Goal: Task Accomplishment & Management: Manage account settings

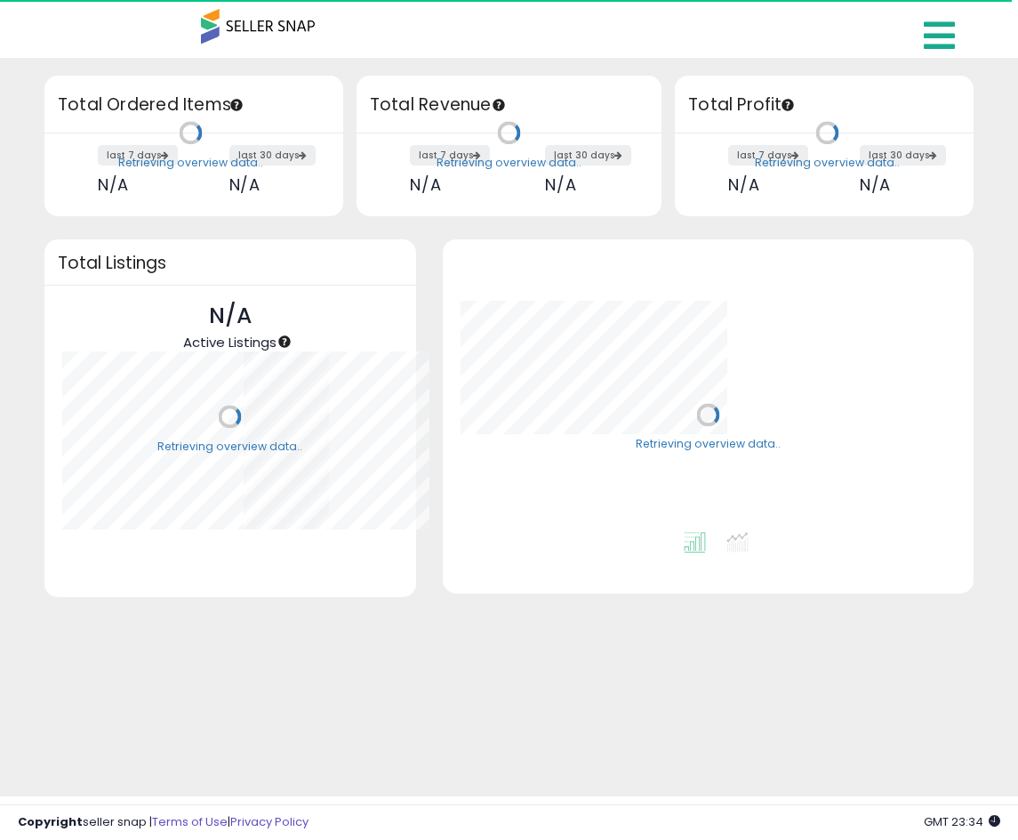
click at [935, 36] on icon at bounding box center [939, 36] width 31 height 36
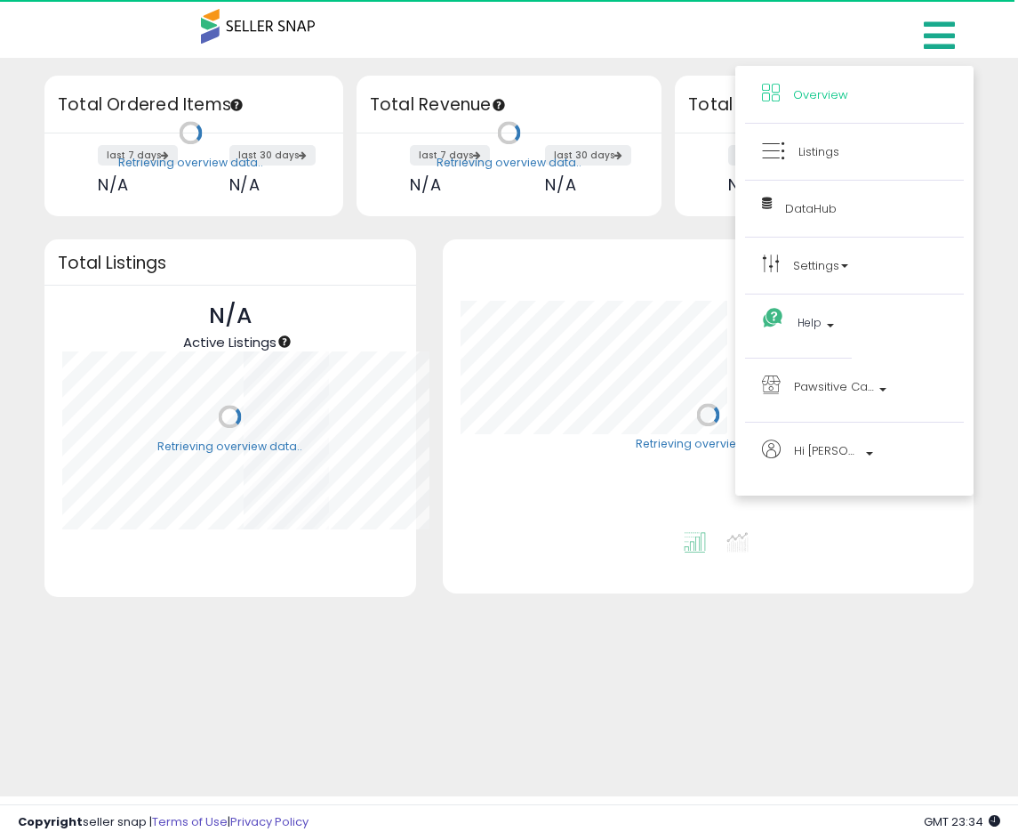
click at [535, 688] on div "Retrieving overview data.. Total Ordered Items last 7 days N/A last 30 days N/A…" at bounding box center [509, 427] width 1018 height 738
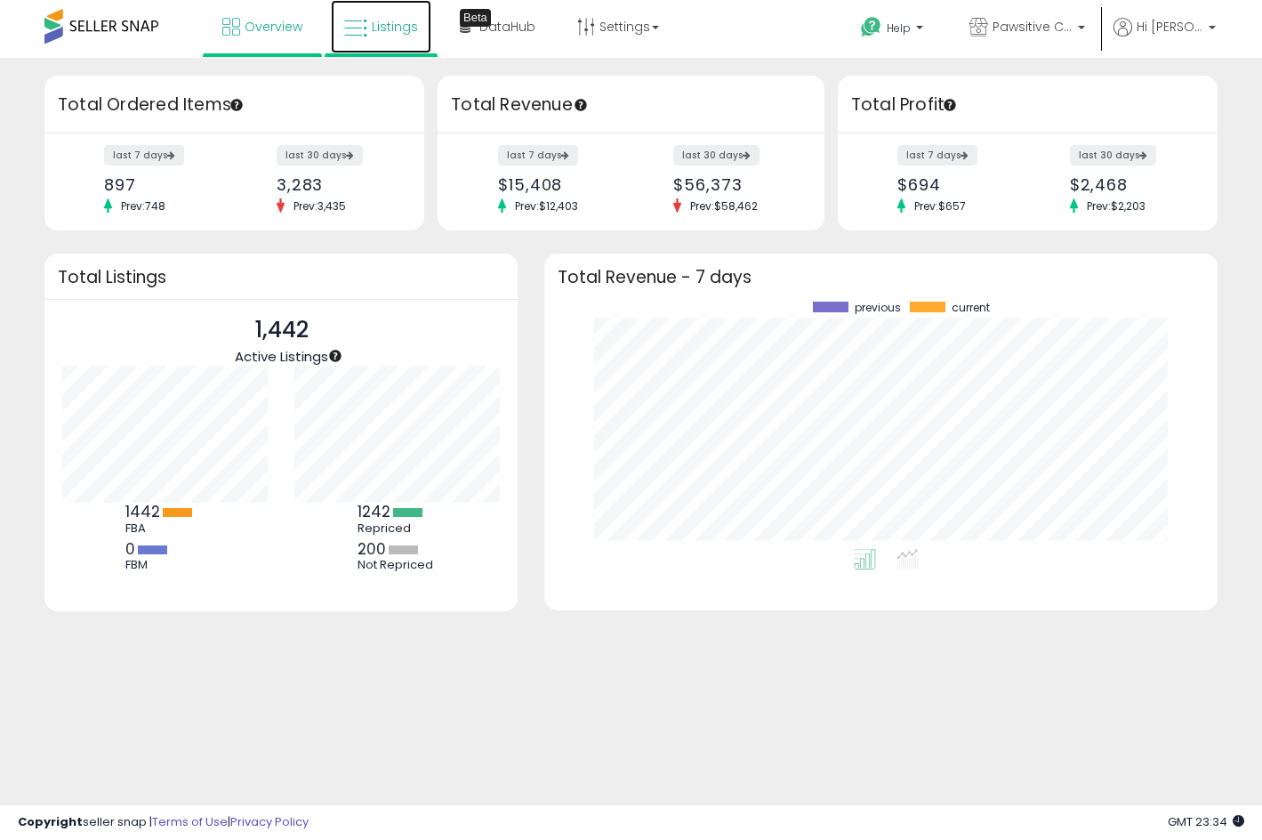
click at [382, 28] on span "Listings" at bounding box center [395, 27] width 46 height 18
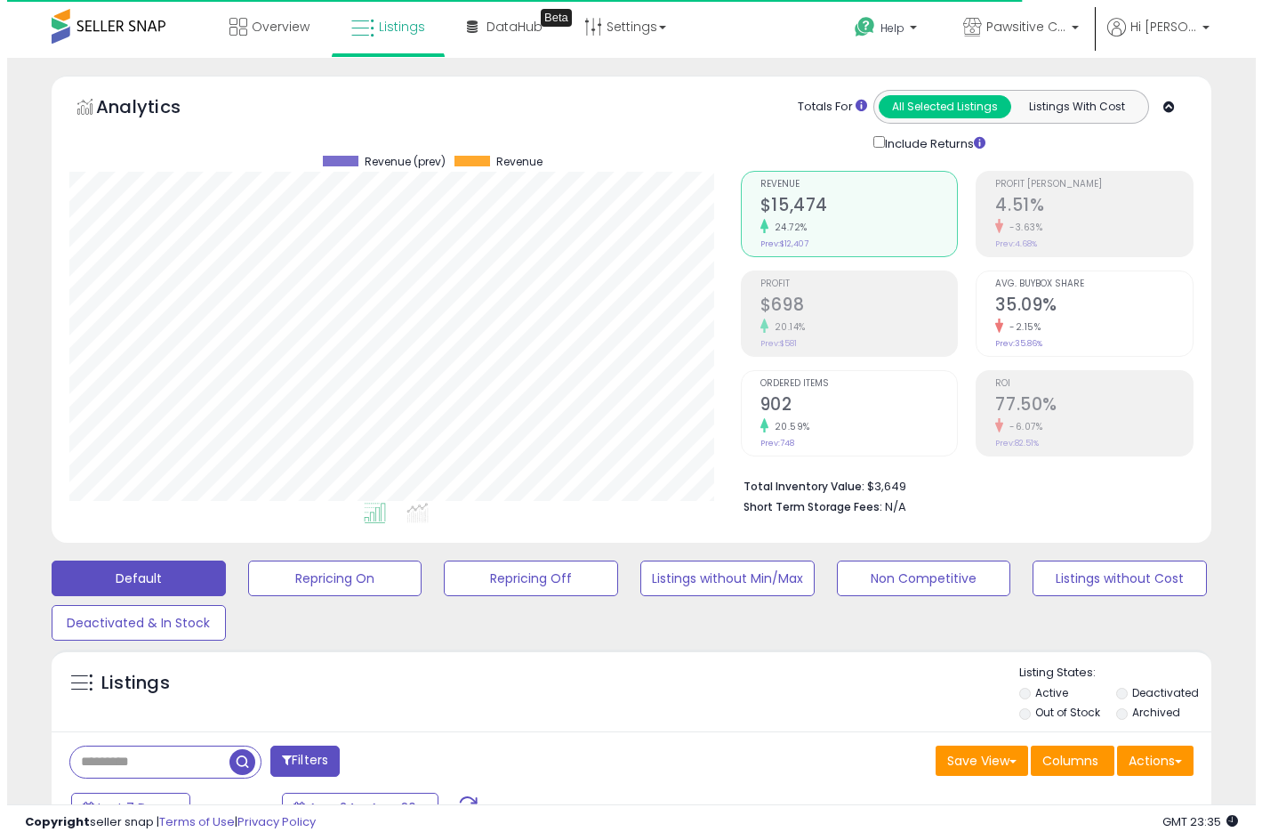
scroll to position [365, 672]
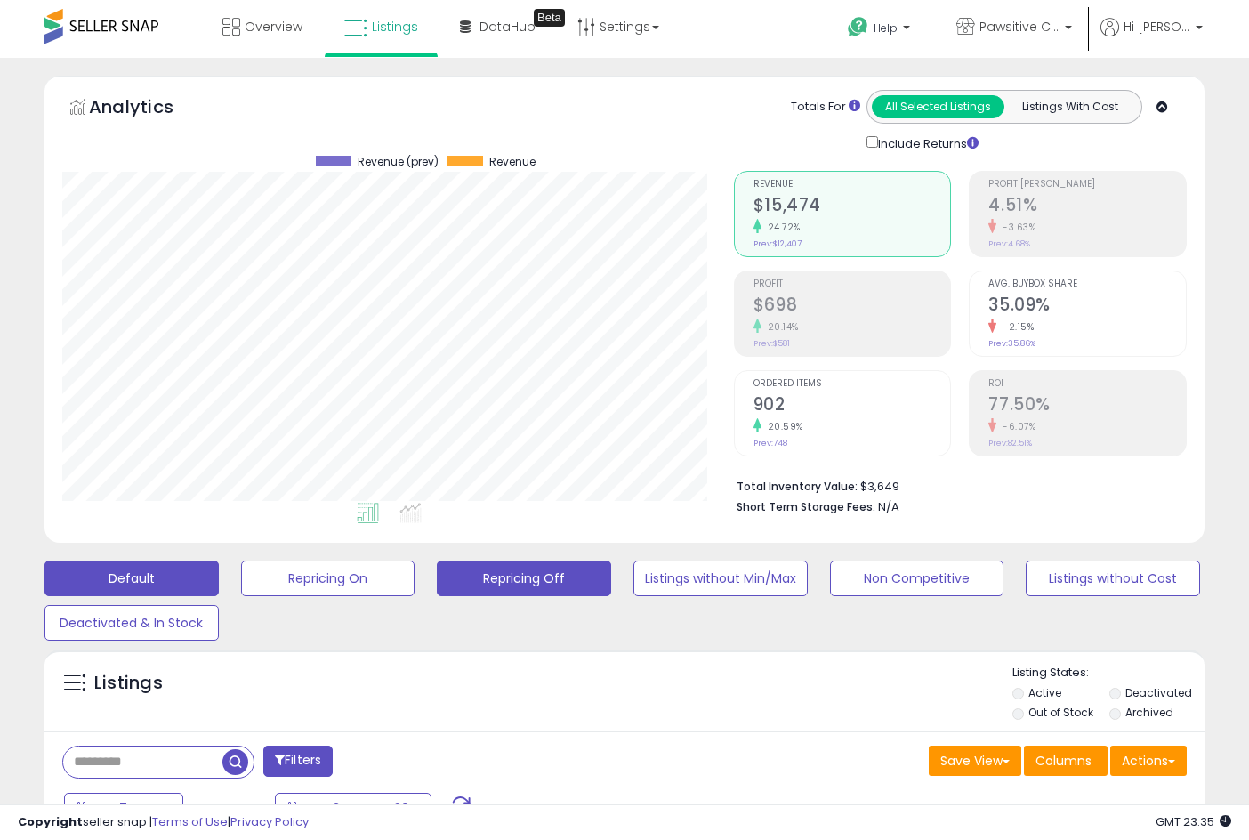
click at [538, 592] on button "Repricing Off" at bounding box center [524, 578] width 174 height 36
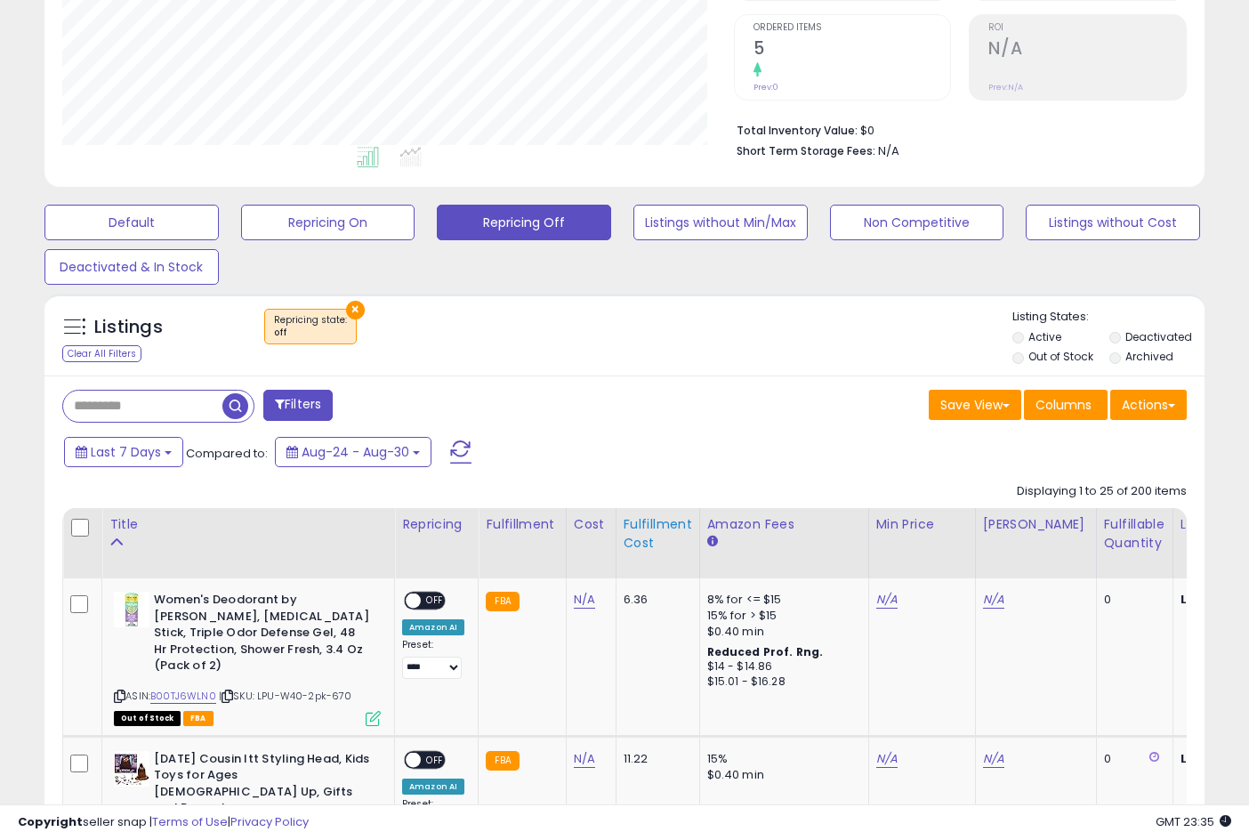
scroll to position [365, 672]
click at [1123, 537] on div "Fulfillable Quantity" at bounding box center [1134, 533] width 61 height 37
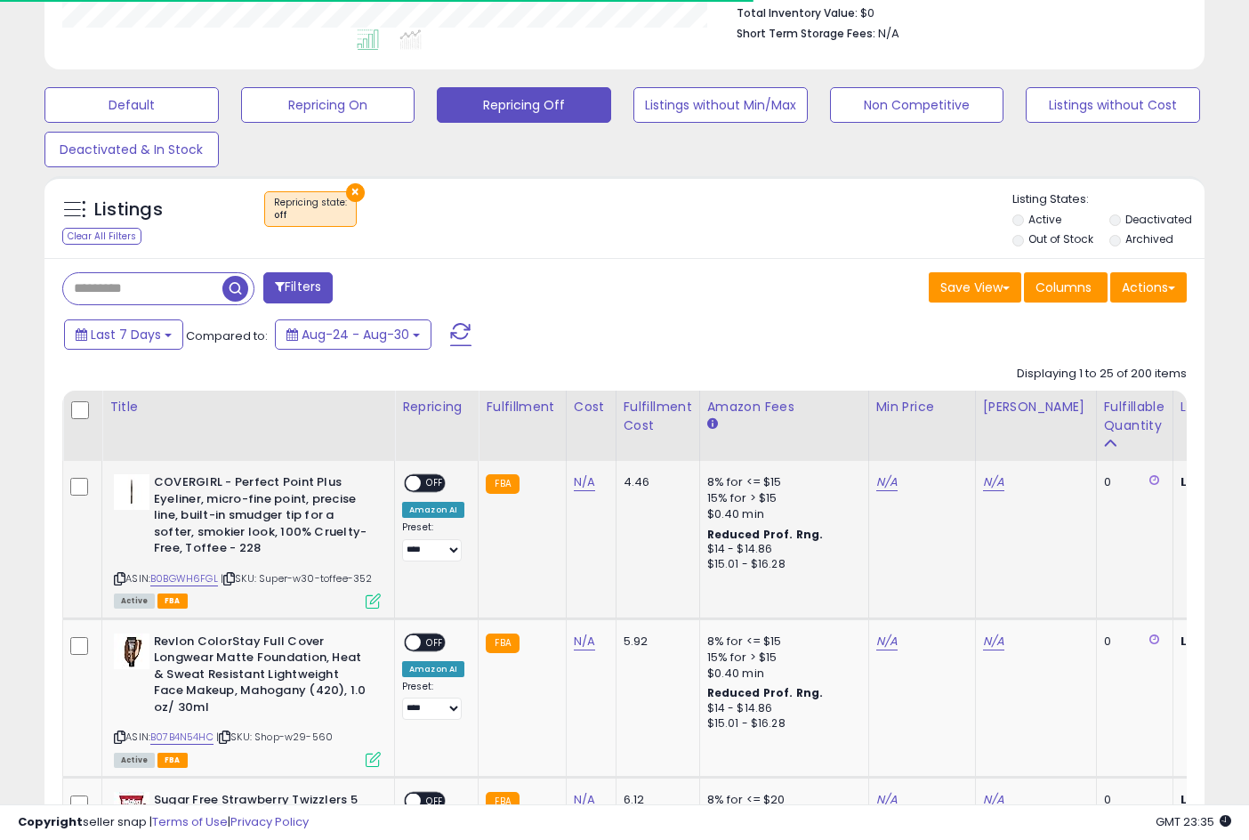
scroll to position [534, 0]
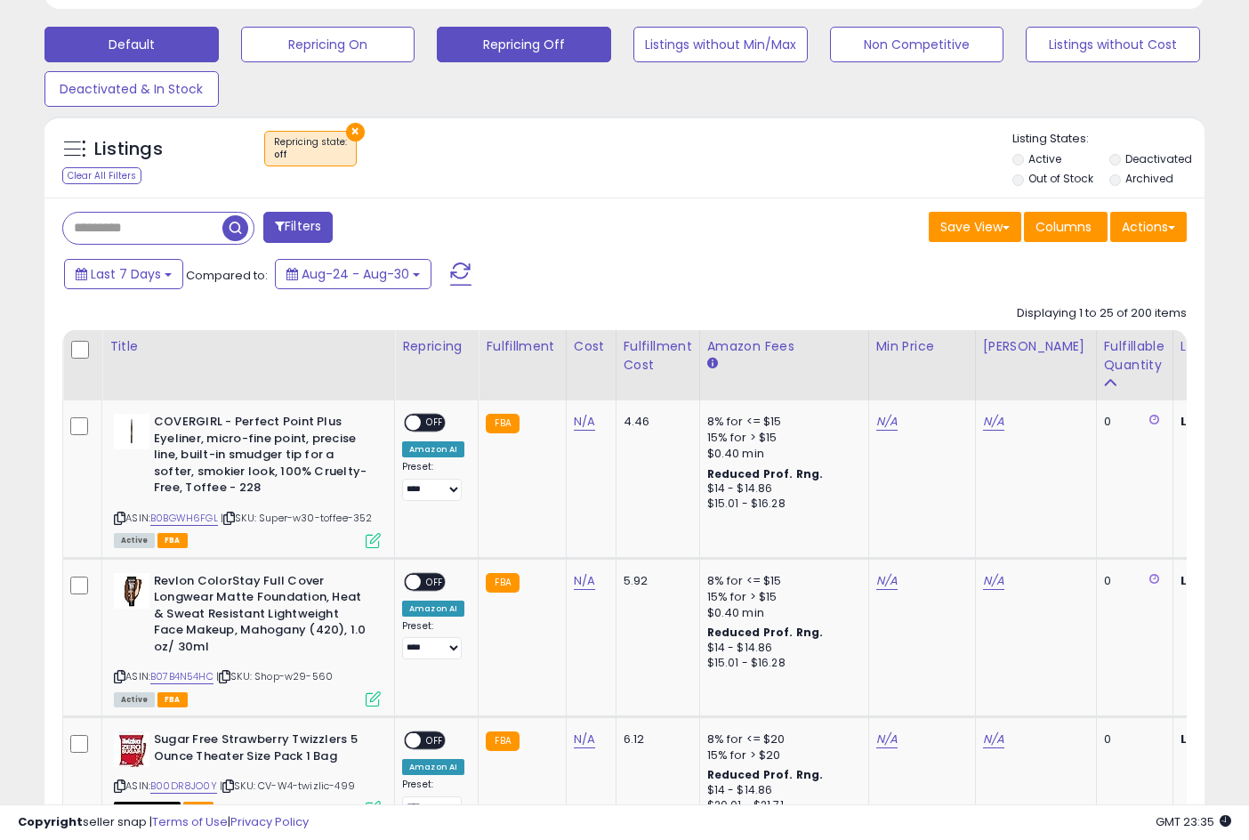
click at [151, 55] on button "Default" at bounding box center [131, 45] width 174 height 36
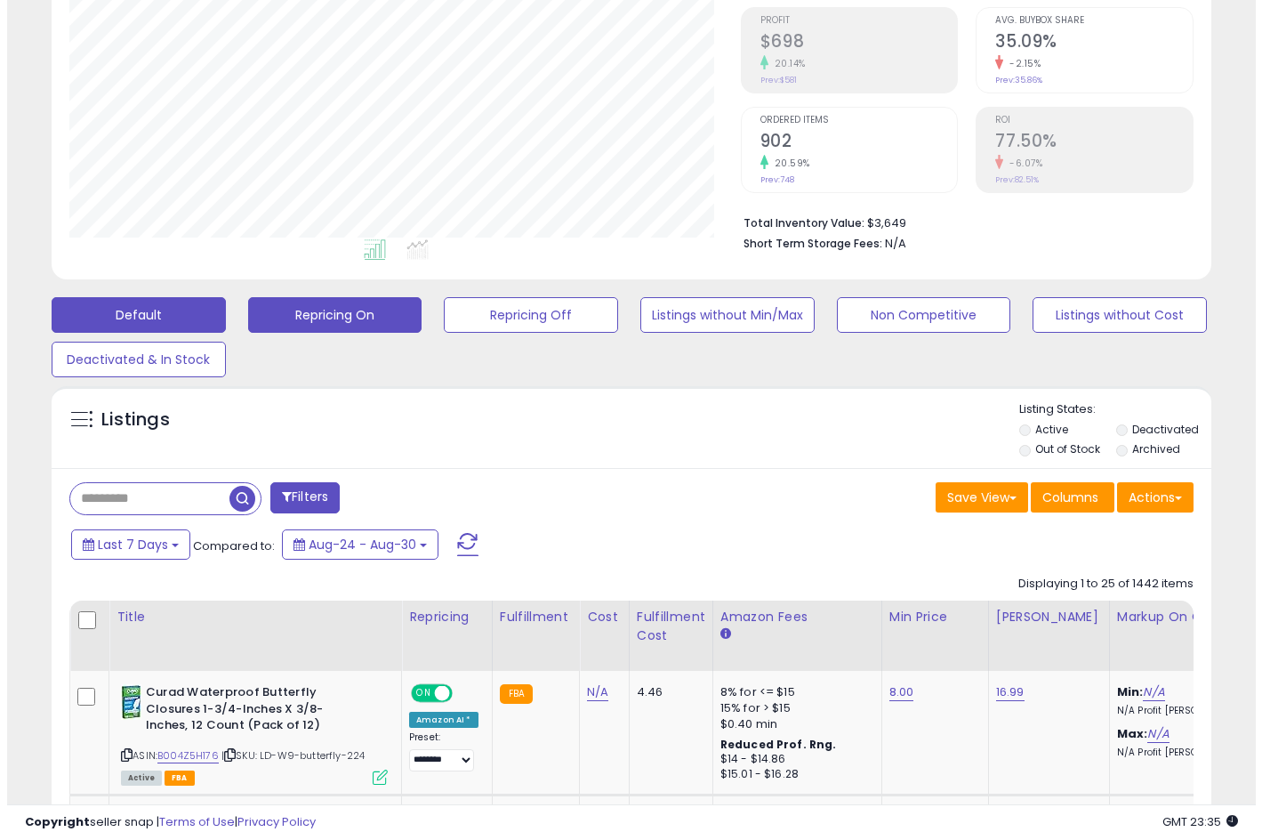
scroll to position [365, 672]
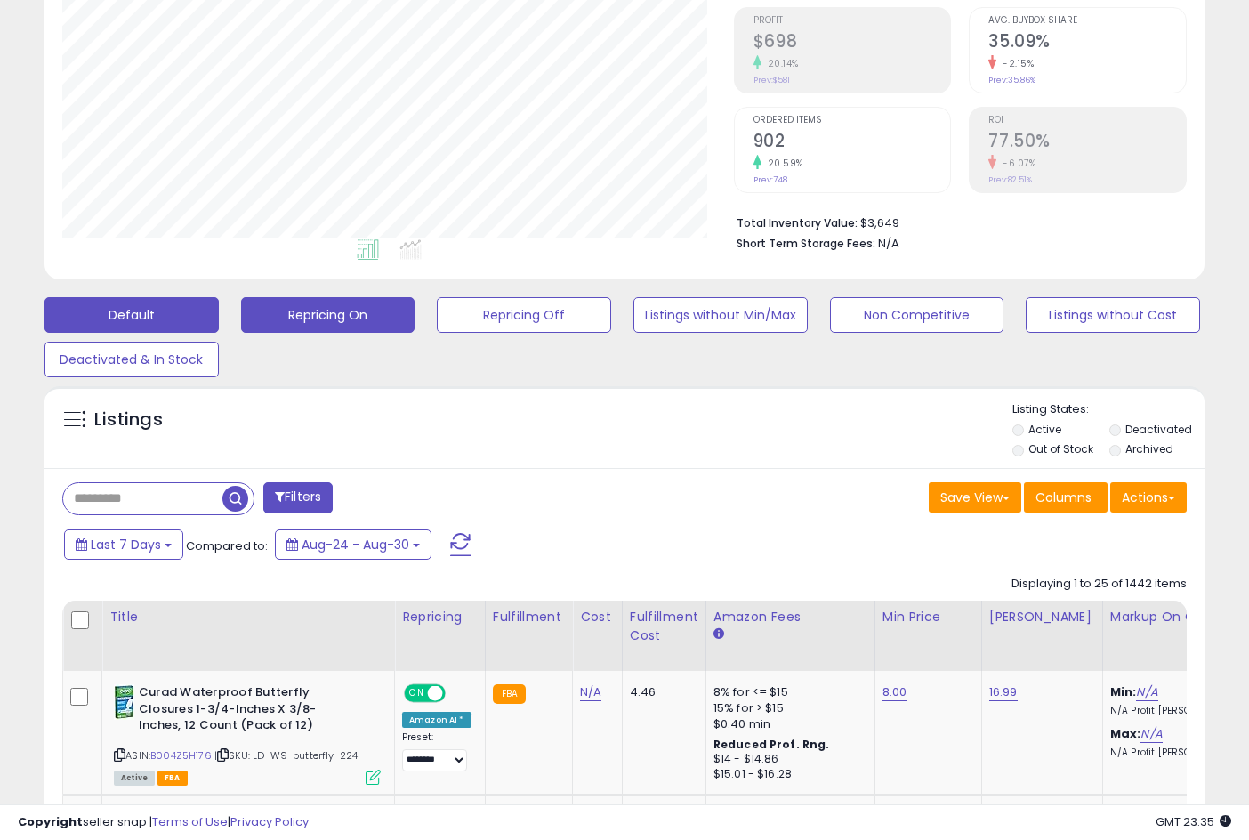
click at [363, 314] on button "Repricing On" at bounding box center [328, 315] width 174 height 36
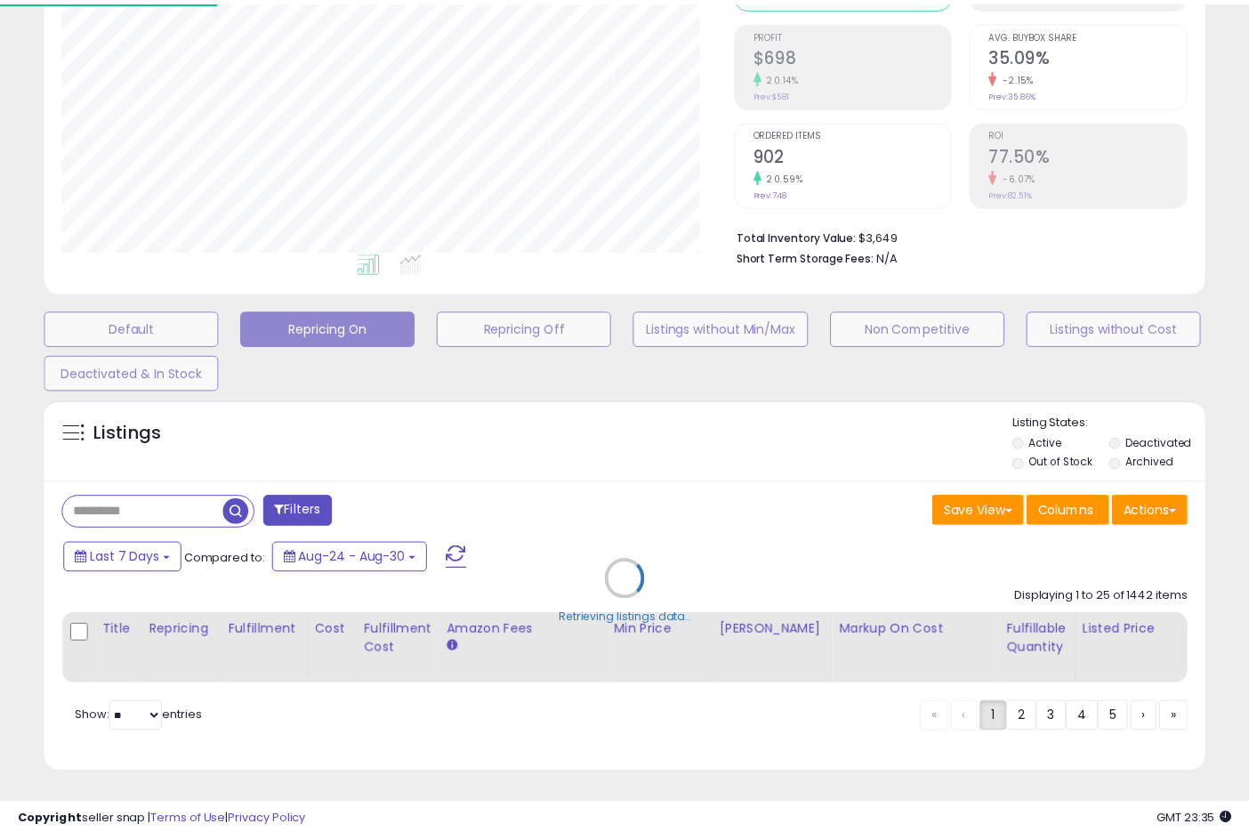
scroll to position [365, 679]
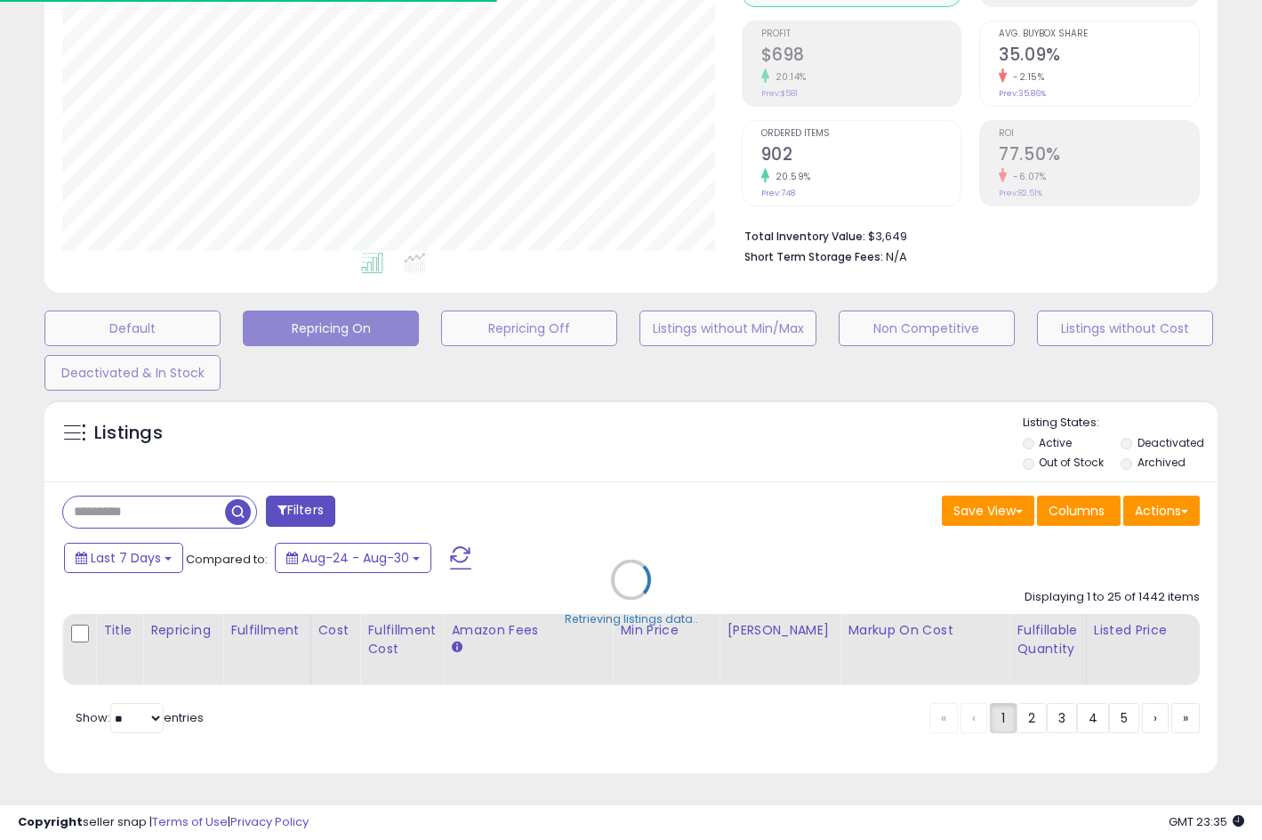
click at [149, 490] on div "Retrieving listings data.." at bounding box center [631, 592] width 1200 height 405
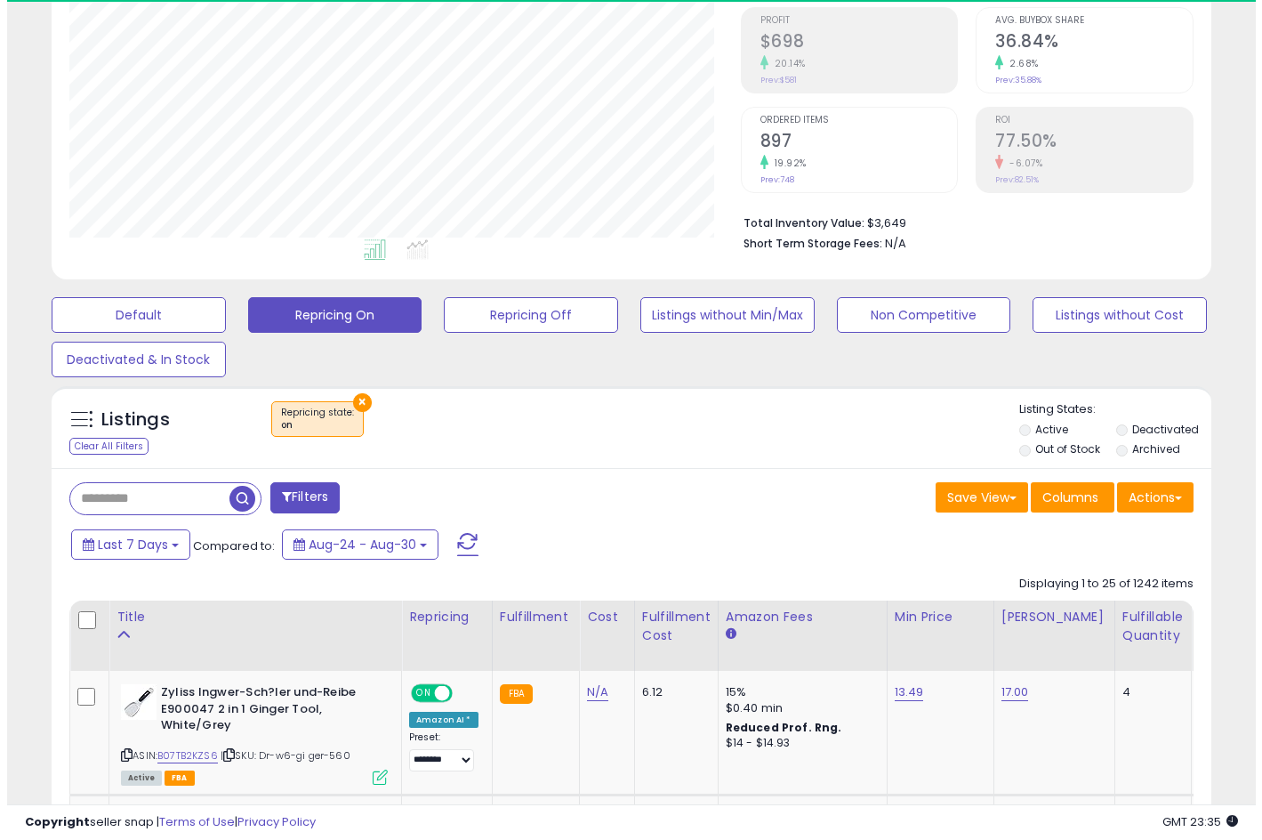
scroll to position [365, 672]
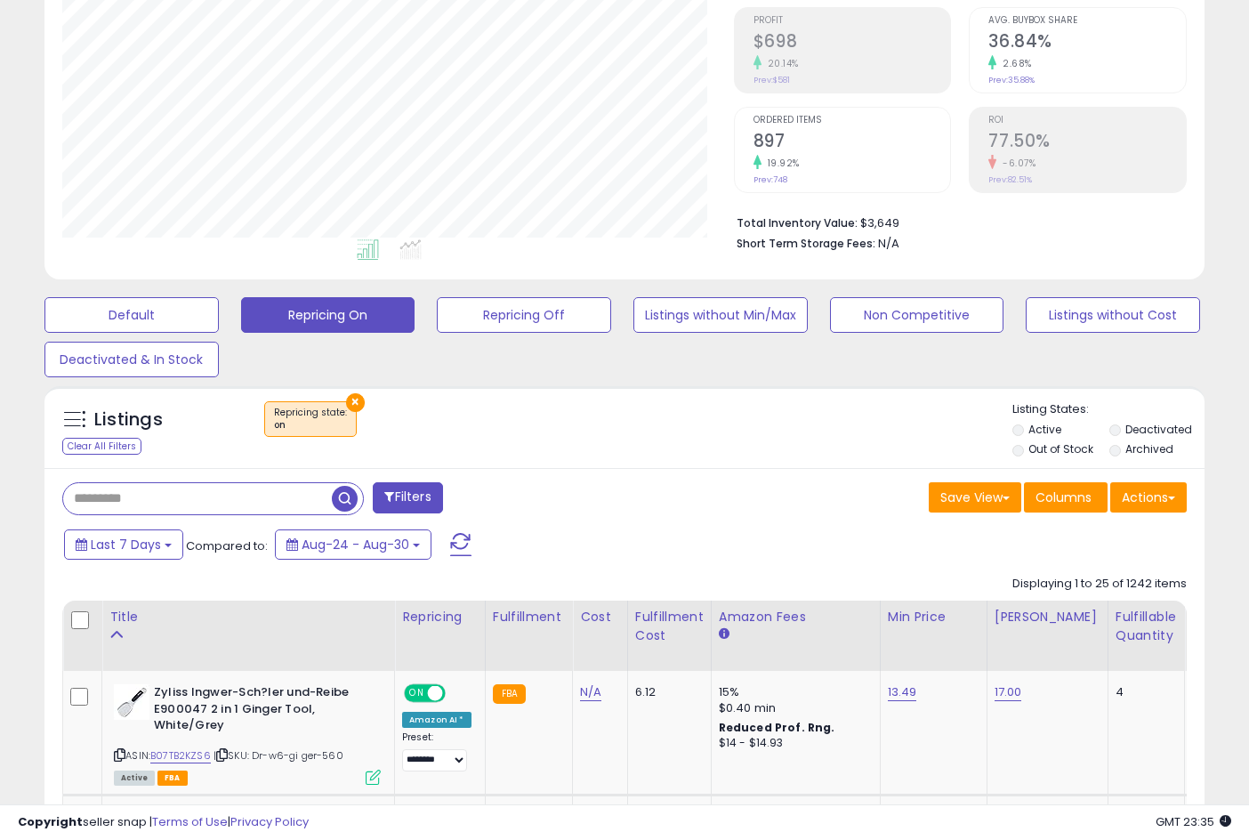
click at [137, 496] on input "text" at bounding box center [197, 498] width 269 height 31
type input "*"
type input "***"
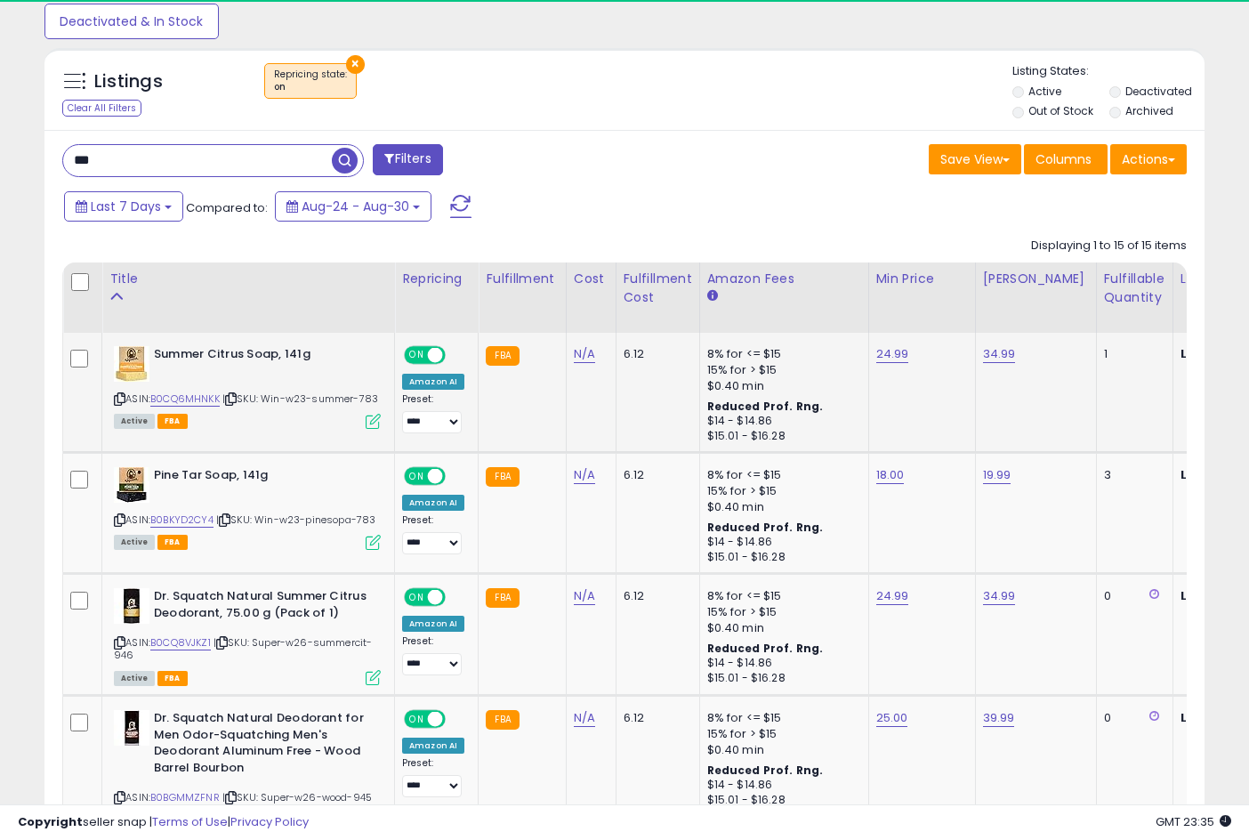
scroll to position [0, 0]
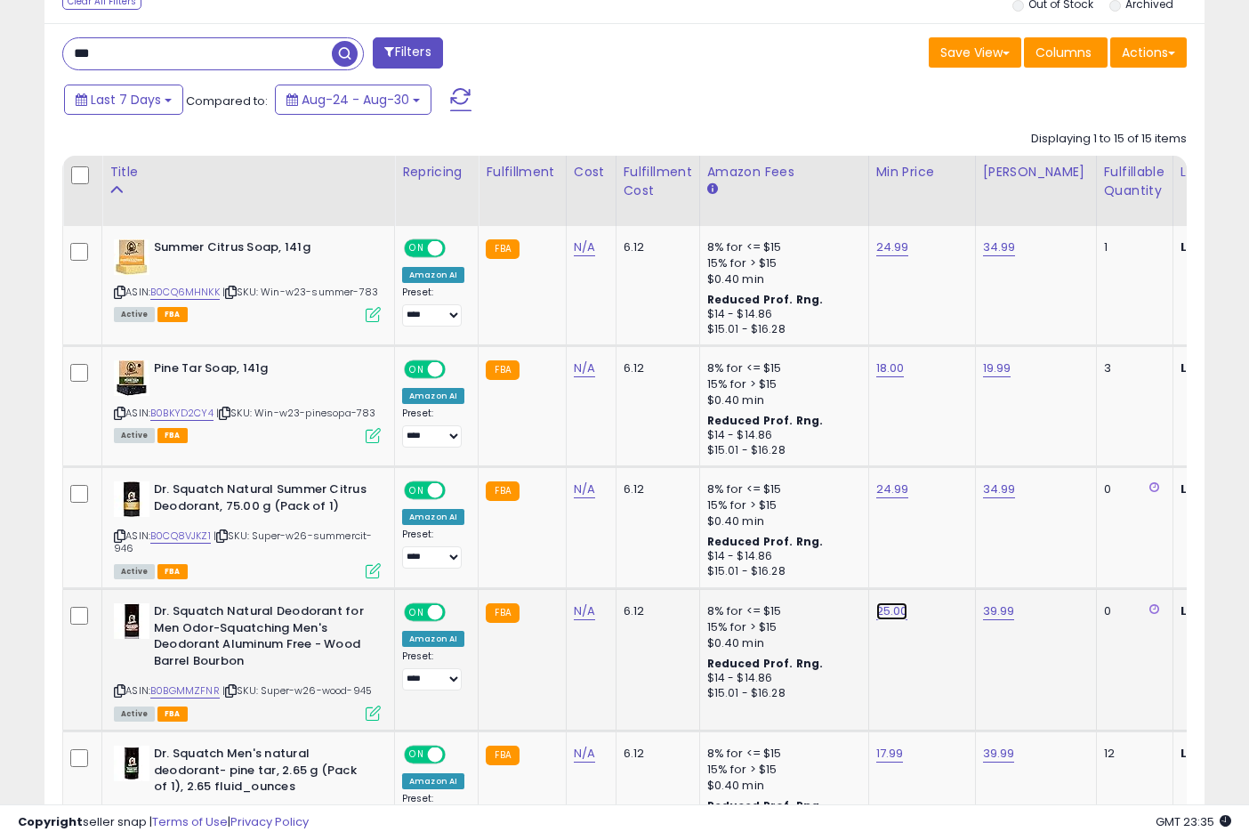
click at [890, 613] on link "25.00" at bounding box center [892, 611] width 32 height 18
drag, startPoint x: 850, startPoint y: 562, endPoint x: 728, endPoint y: 557, distance: 122.9
type input "*"
type input "*****"
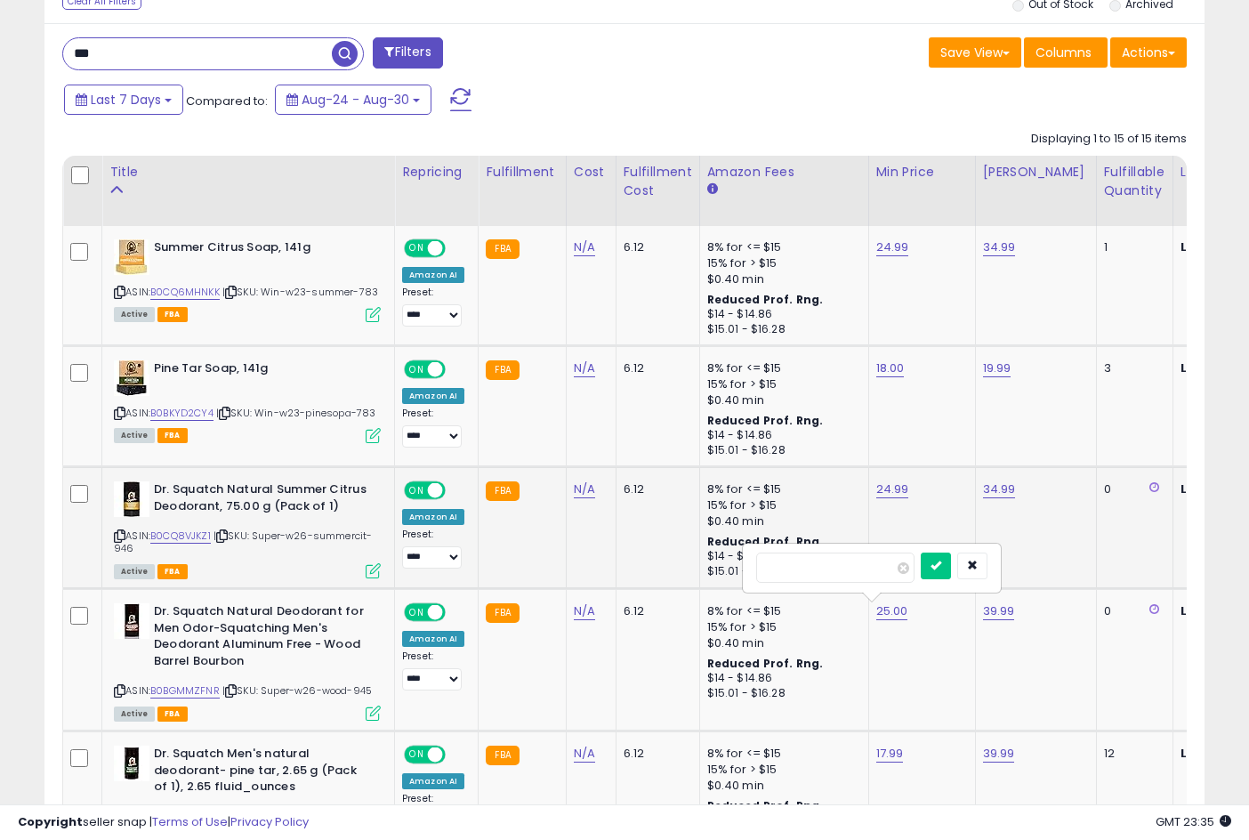
click button "submit" at bounding box center [936, 565] width 30 height 27
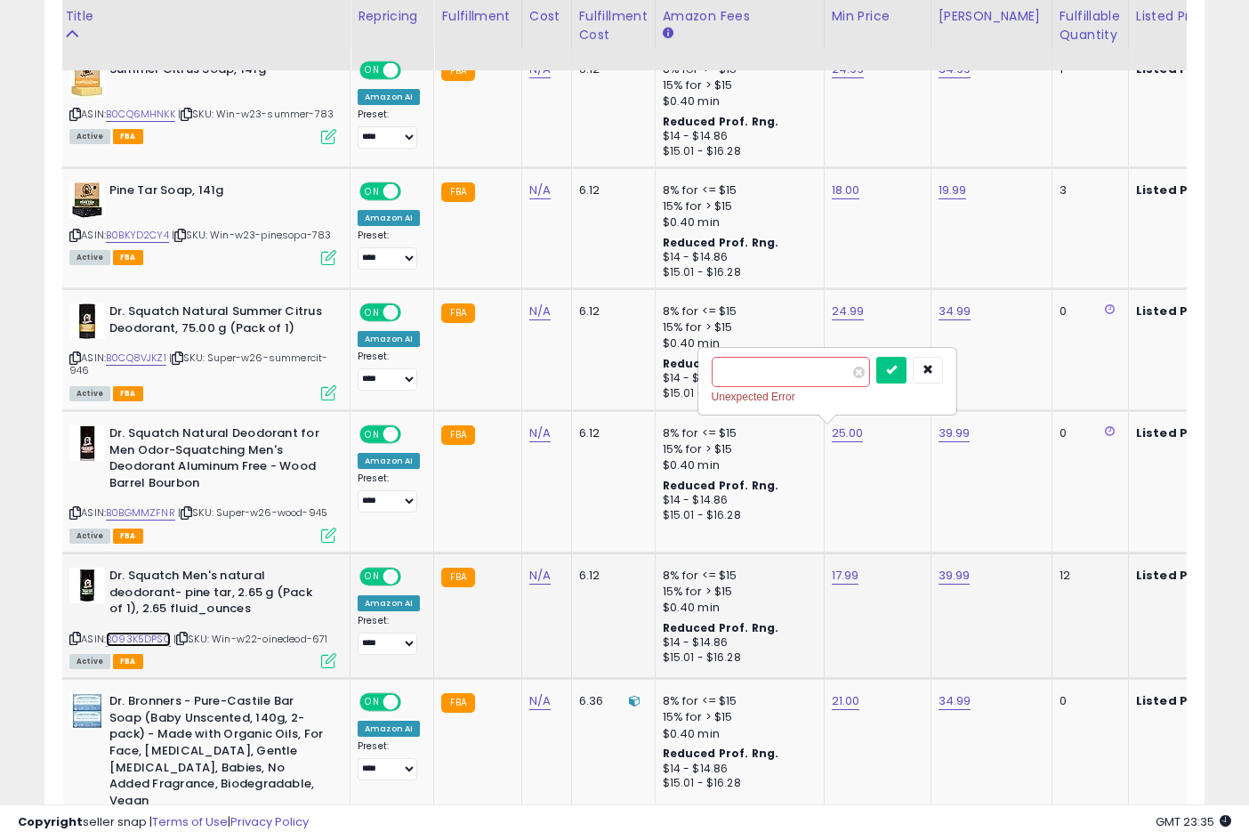
click at [162, 637] on link "B093K5DPSC" at bounding box center [138, 639] width 65 height 15
click at [153, 357] on link "B0CQ8VJKZ1" at bounding box center [136, 357] width 60 height 15
drag, startPoint x: 762, startPoint y: 379, endPoint x: 658, endPoint y: 374, distance: 104.2
click at [933, 366] on icon "button" at bounding box center [927, 369] width 11 height 11
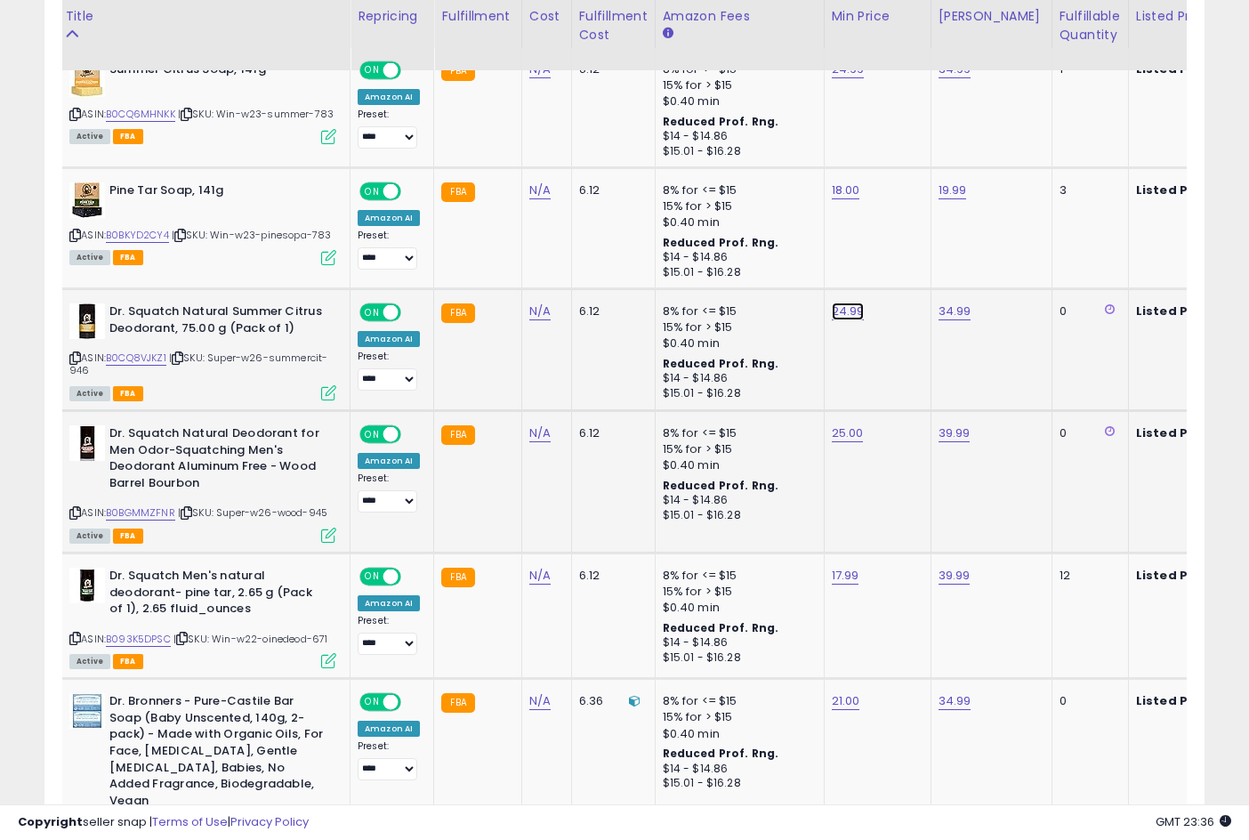
click at [836, 312] on link "24.99" at bounding box center [848, 311] width 33 height 18
drag, startPoint x: 771, startPoint y: 264, endPoint x: 624, endPoint y: 296, distance: 150.2
type input "*****"
click button "submit" at bounding box center [891, 266] width 30 height 27
